Goal: Information Seeking & Learning: Check status

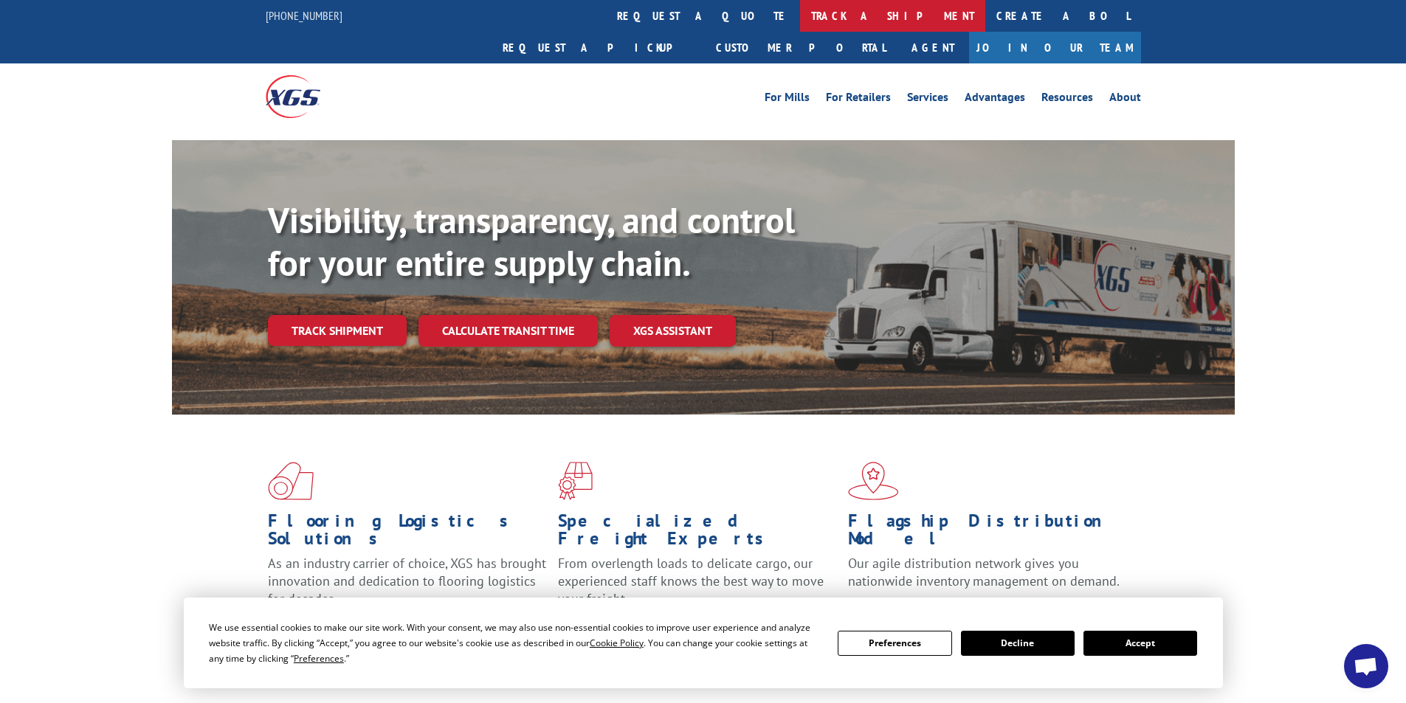
click at [800, 17] on link "track a shipment" at bounding box center [892, 16] width 185 height 32
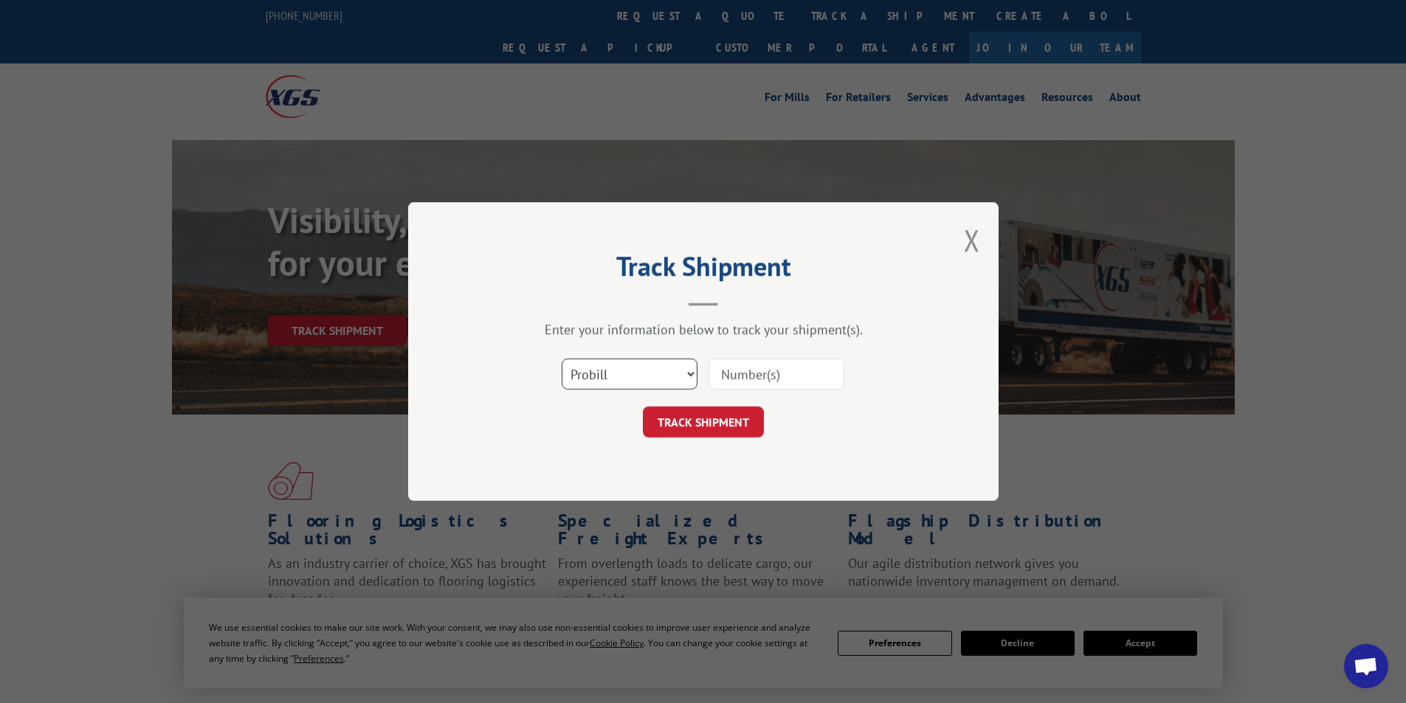
click at [693, 375] on select "Select category... Probill BOL PO" at bounding box center [629, 374] width 136 height 31
select select "bol"
click at [561, 359] on select "Select category... Probill BOL PO" at bounding box center [629, 374] width 136 height 31
click at [788, 375] on input at bounding box center [776, 374] width 136 height 31
click at [732, 373] on input at bounding box center [776, 374] width 136 height 31
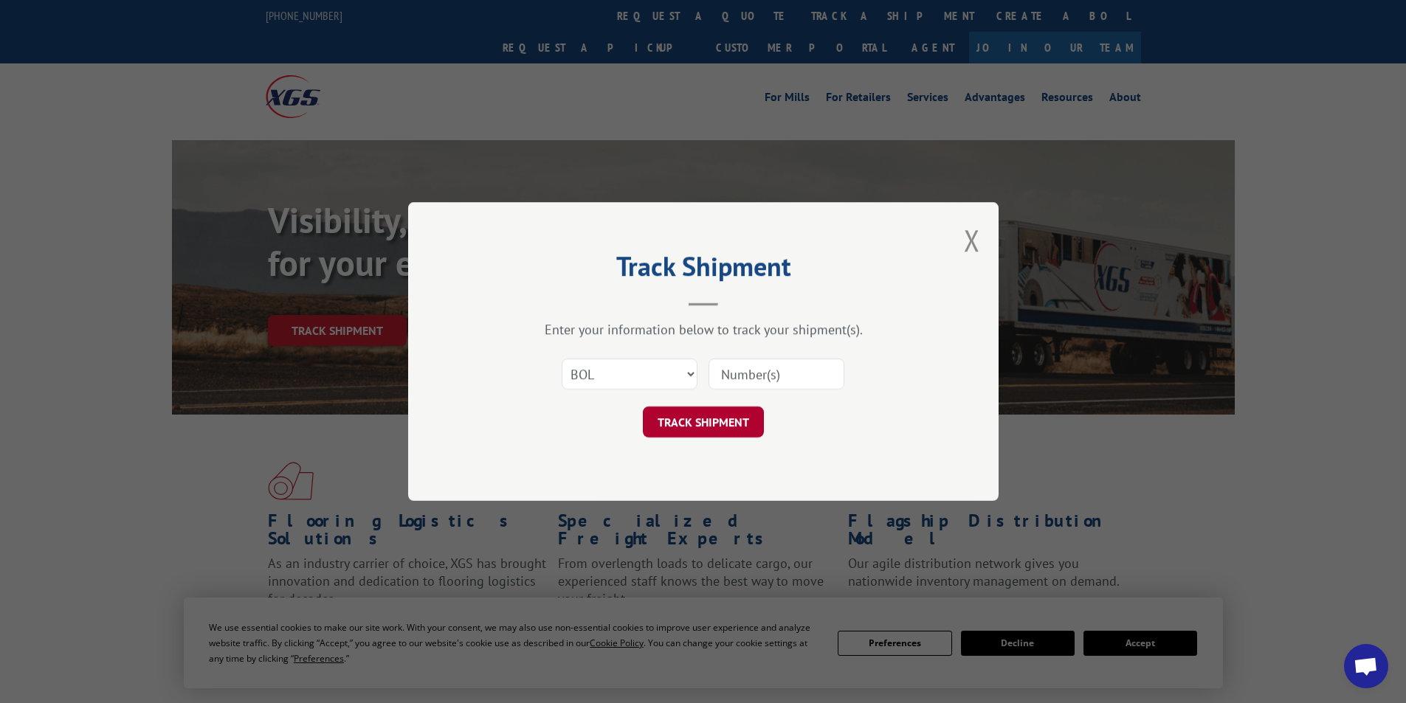
paste input "2873228"
type input "2873228"
click at [722, 421] on button "TRACK SHIPMENT" at bounding box center [703, 422] width 121 height 31
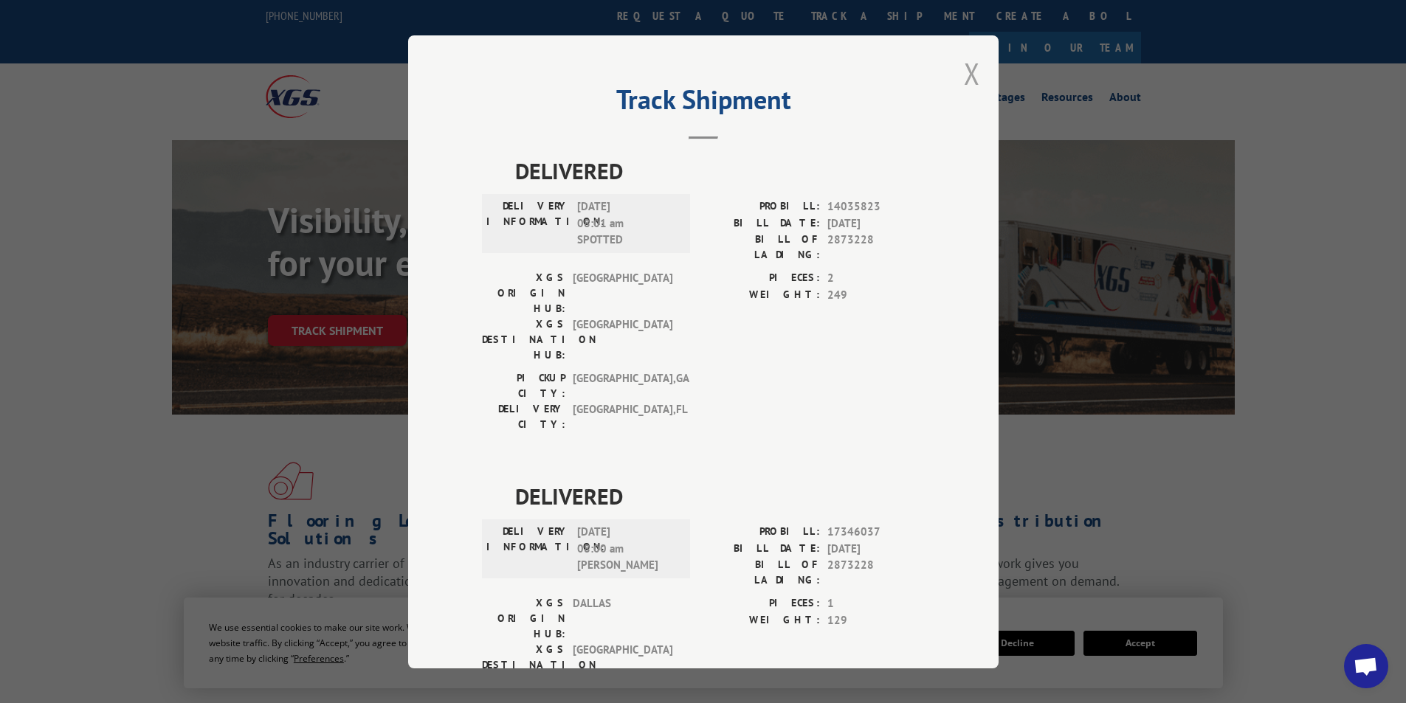
click at [964, 72] on button "Close modal" at bounding box center [972, 73] width 16 height 39
